Goal: Task Accomplishment & Management: Use online tool/utility

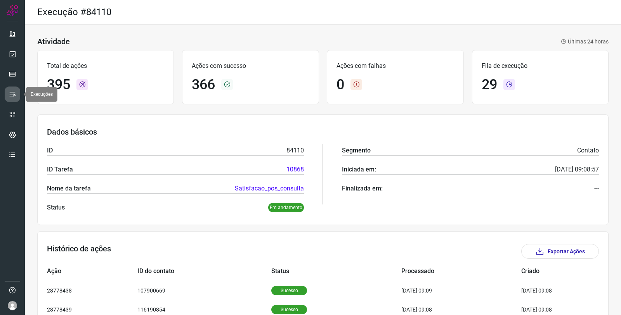
click at [16, 90] on link at bounding box center [13, 95] width 16 height 16
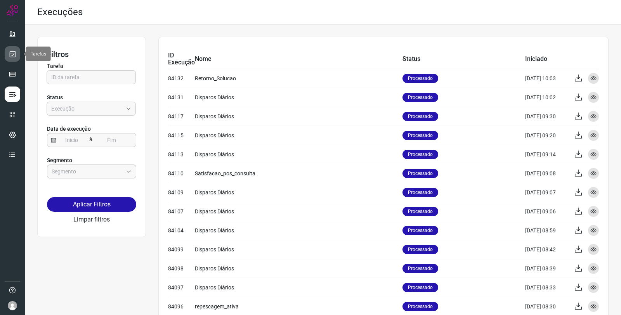
click at [16, 50] on link at bounding box center [13, 54] width 16 height 16
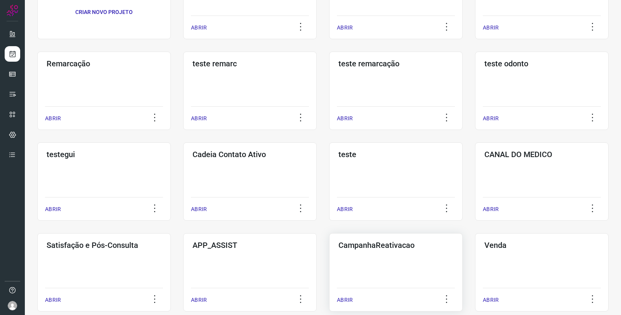
scroll to position [129, 0]
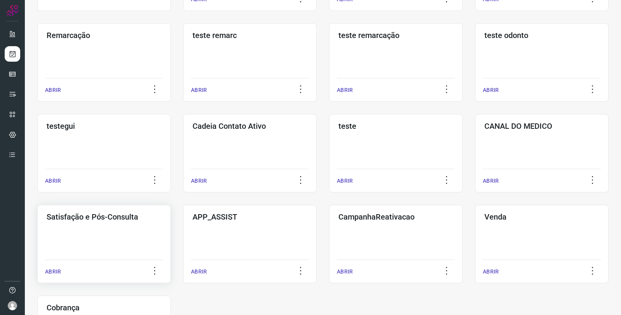
click at [121, 229] on div "Satisfação e Pós-Consulta ABRIR" at bounding box center [103, 244] width 133 height 78
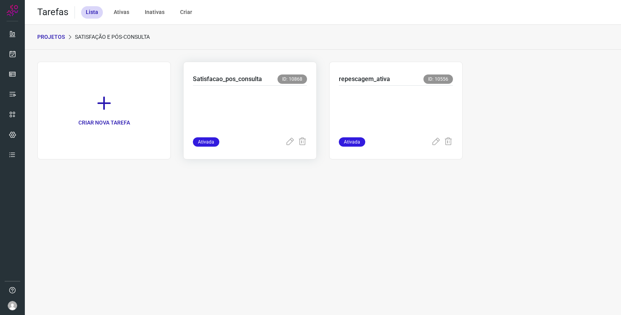
click at [243, 92] on p at bounding box center [250, 109] width 114 height 39
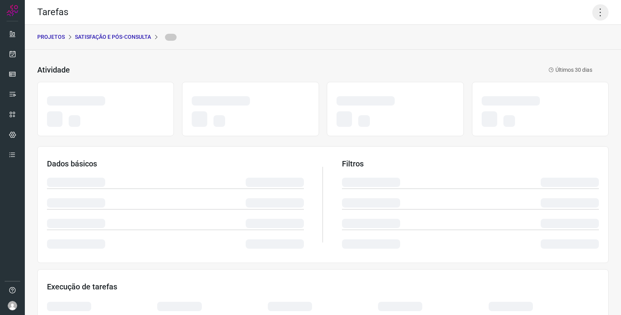
click at [592, 10] on icon at bounding box center [600, 12] width 16 height 16
click at [593, 12] on icon at bounding box center [600, 12] width 16 height 16
click at [592, 12] on icon at bounding box center [600, 12] width 16 height 16
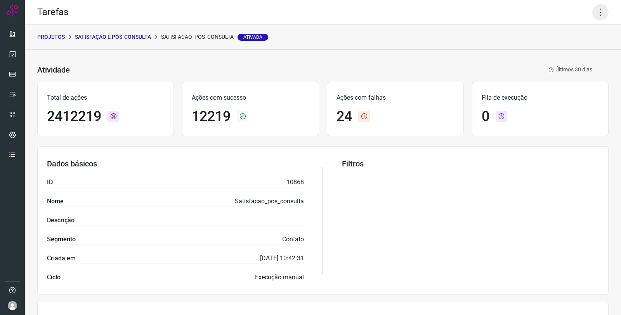
click at [596, 6] on icon at bounding box center [600, 12] width 16 height 16
click at [569, 51] on li "Executar" at bounding box center [566, 50] width 71 height 12
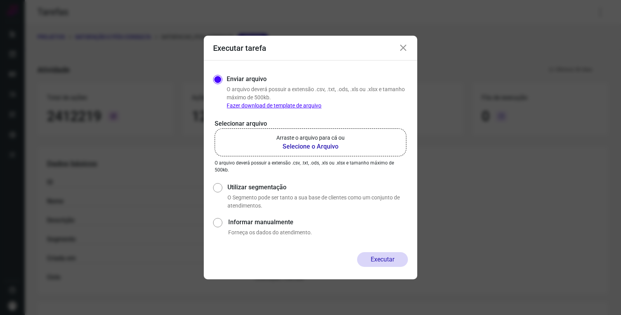
click at [295, 144] on b "Selecione o Arquivo" at bounding box center [310, 146] width 68 height 9
click at [0, 0] on input "Arraste o arquivo para cá ou Selecione o Arquivo" at bounding box center [0, 0] width 0 height 0
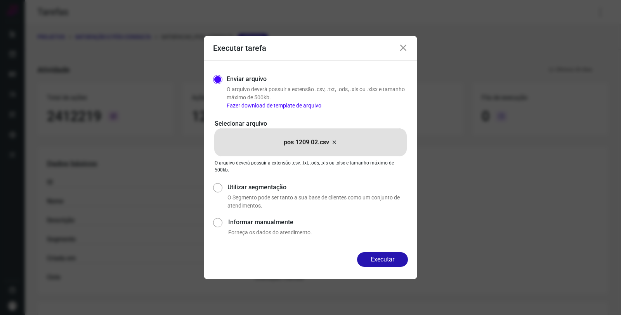
click at [405, 48] on icon at bounding box center [403, 47] width 9 height 9
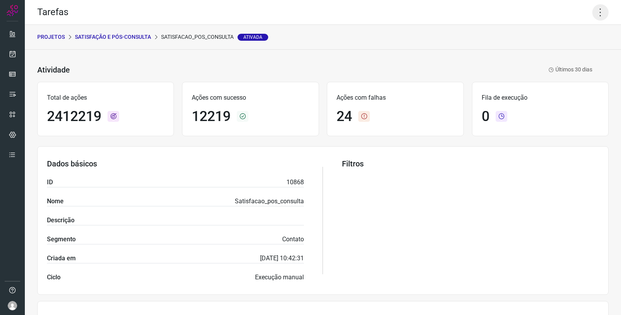
click at [592, 9] on icon at bounding box center [600, 12] width 16 height 16
click at [553, 53] on li "Executar" at bounding box center [566, 50] width 71 height 12
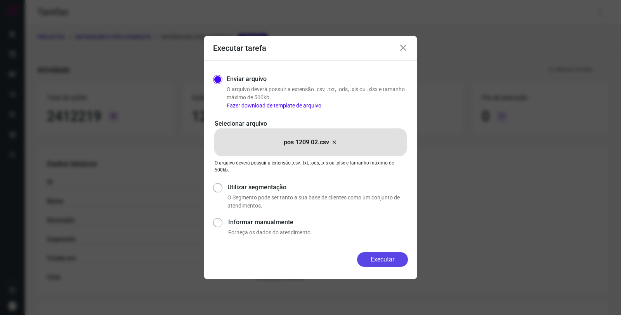
click at [374, 254] on button "Executar" at bounding box center [382, 259] width 51 height 15
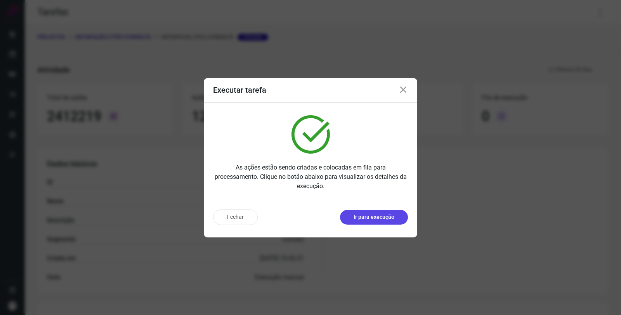
click at [355, 212] on button "Ir para execução" at bounding box center [374, 217] width 68 height 15
